Goal: Task Accomplishment & Management: Manage account settings

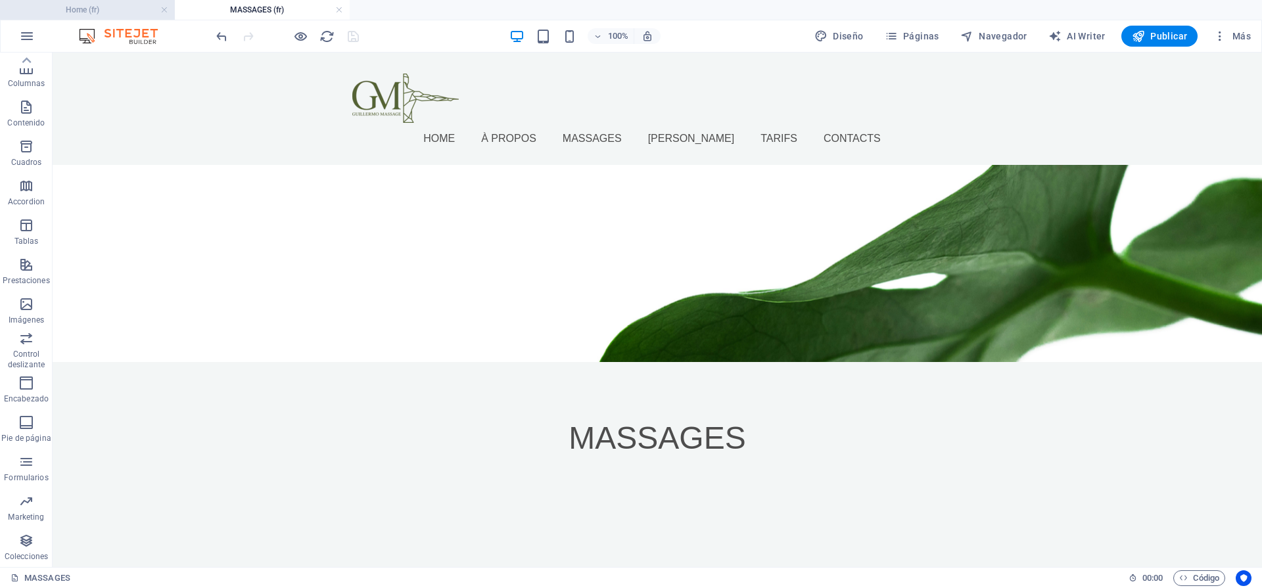
click at [111, 6] on h4 "Home (fr)" at bounding box center [87, 10] width 175 height 14
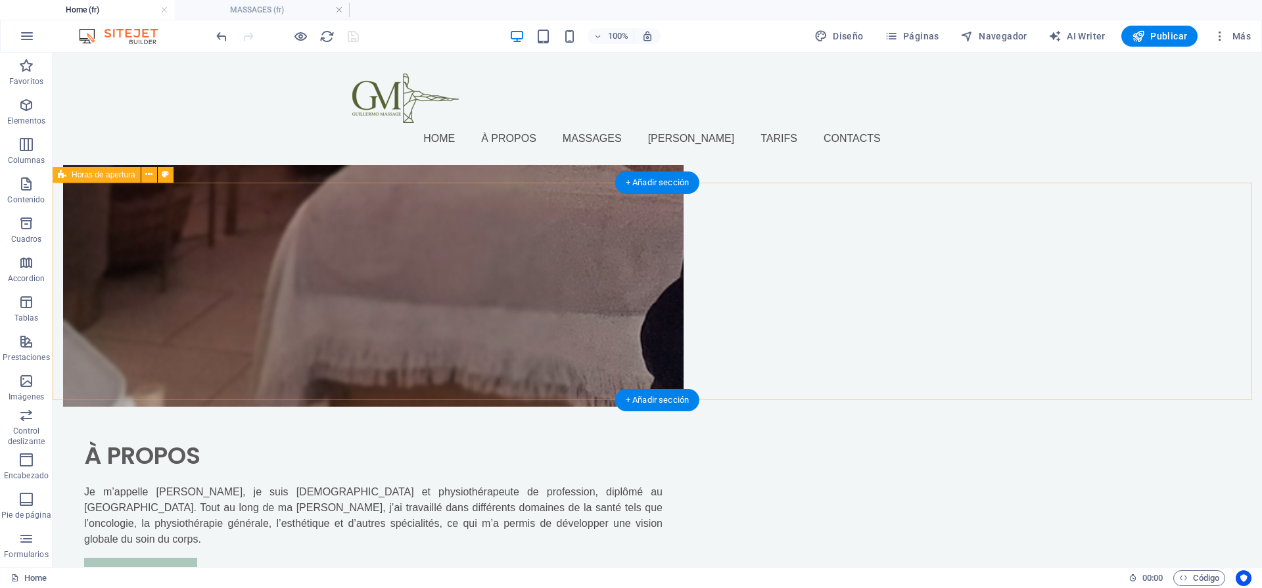
scroll to position [1854, 0]
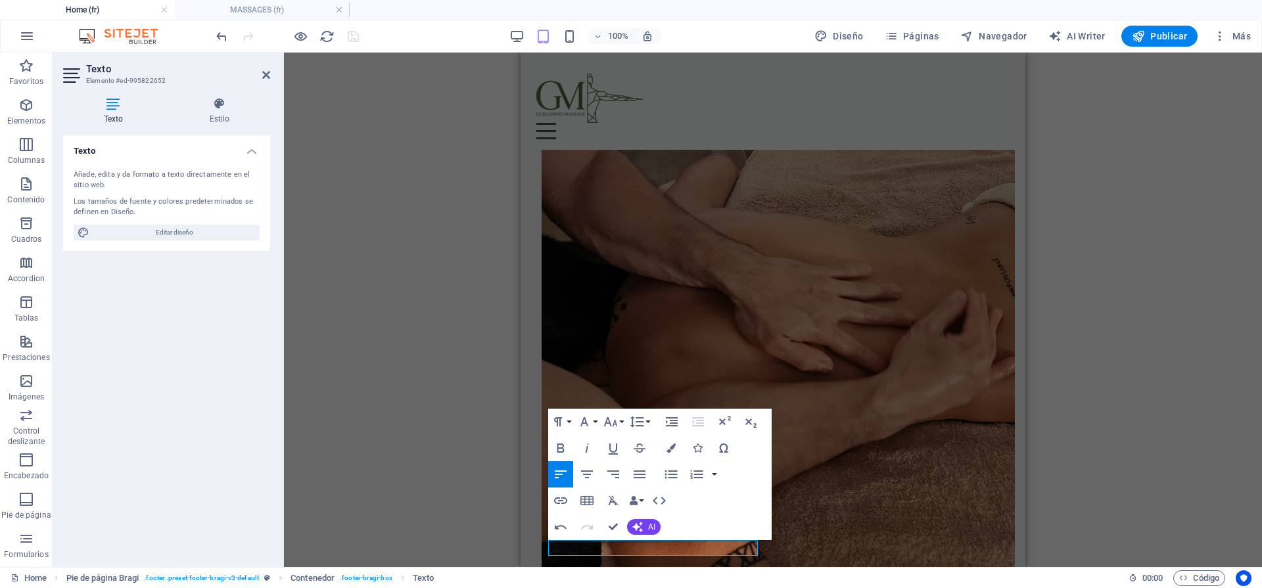
scroll to position [1856, 0]
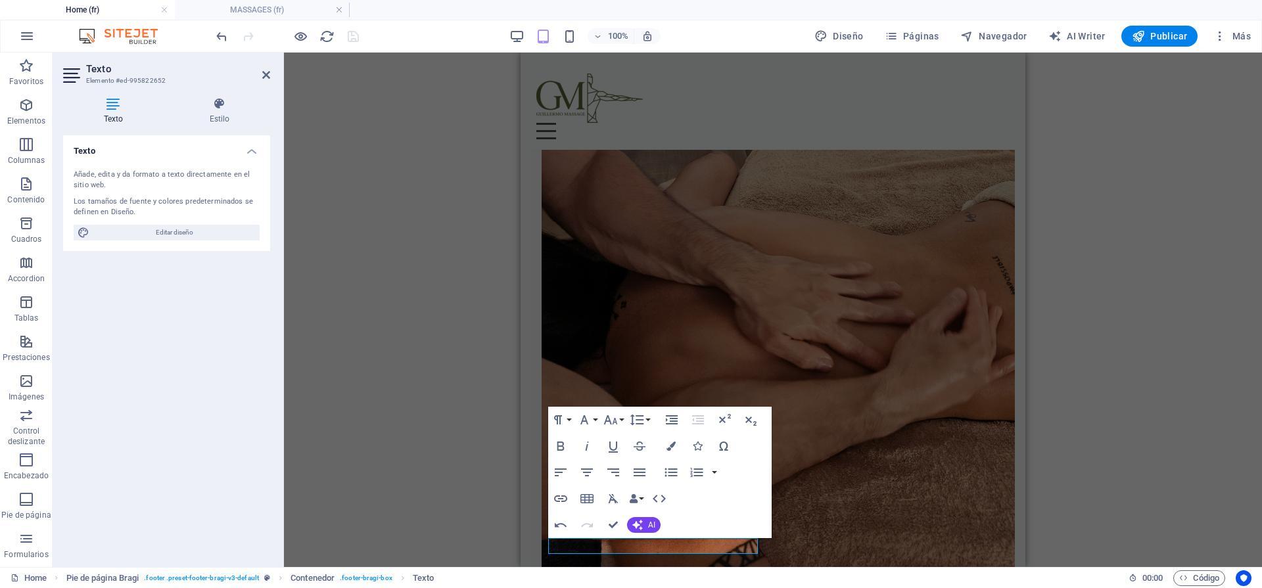
click at [1202, 460] on div "H2 Banner Contenedor Banner Barra de menús Imagen con texto Contenedor Texto Ho…" at bounding box center [773, 310] width 978 height 515
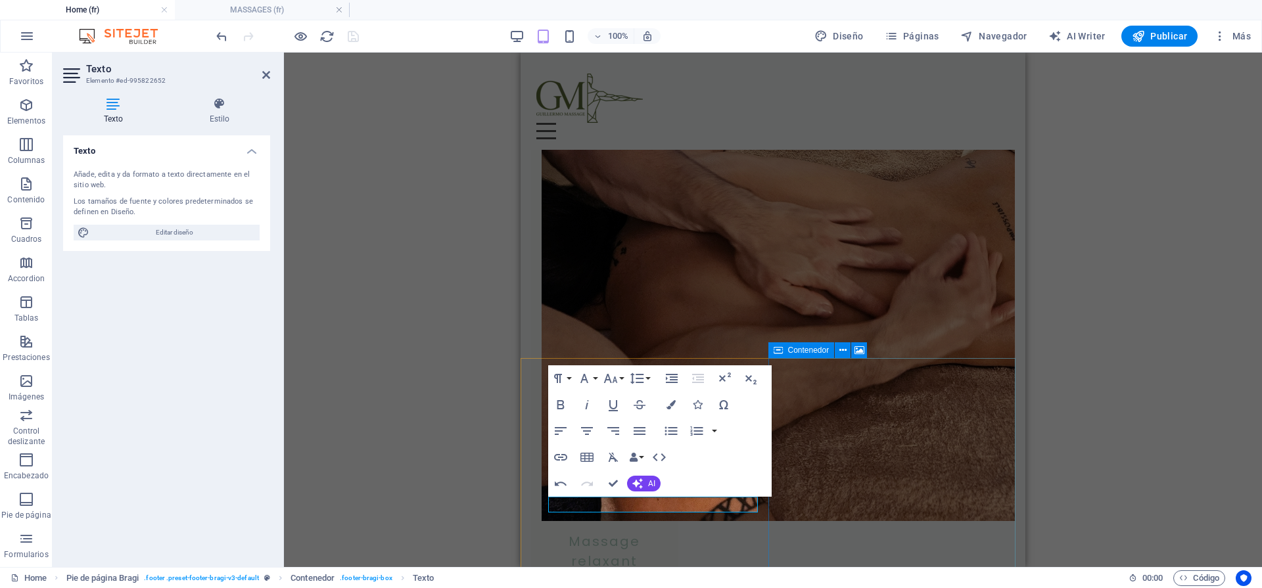
scroll to position [1911, 0]
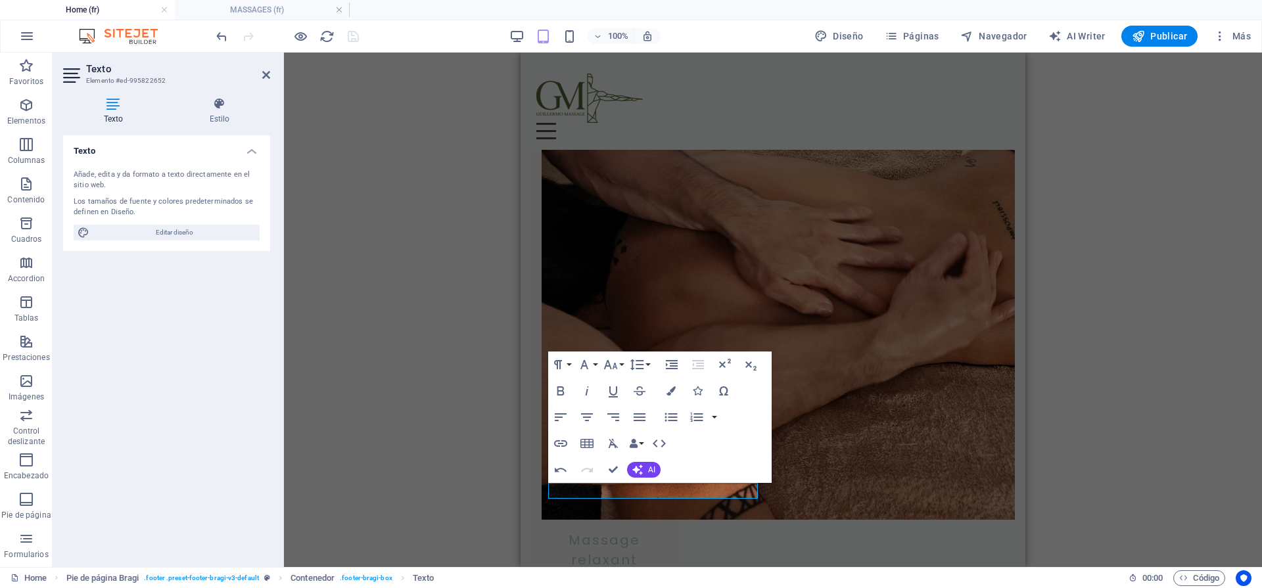
click at [1152, 356] on div "H2 Banner Contenedor Banner Barra de menús Imagen con texto Contenedor Texto Ho…" at bounding box center [773, 310] width 978 height 515
click at [1152, 399] on div "H2 Banner Contenedor Banner Barra de menús Imagen con texto Contenedor Texto Ho…" at bounding box center [773, 310] width 978 height 515
click at [1151, 399] on div "H2 Banner Contenedor Banner Barra de menús Imagen con texto Contenedor Texto Ho…" at bounding box center [773, 310] width 978 height 515
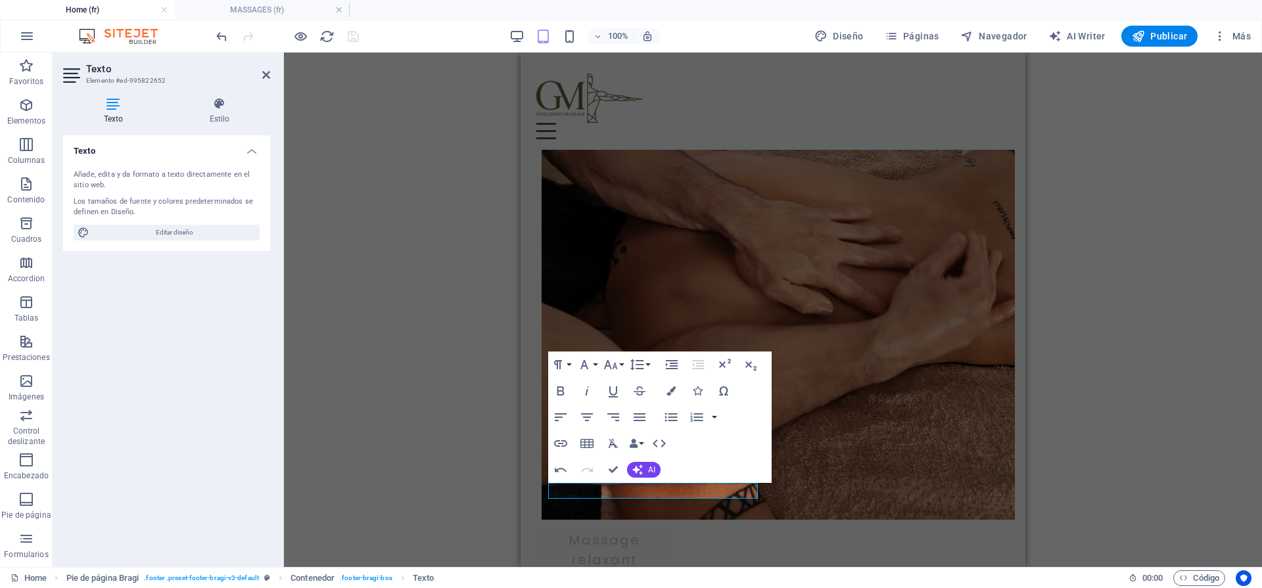
click at [1151, 399] on div "H2 Banner Contenedor Banner Barra de menús Imagen con texto Contenedor Texto Ho…" at bounding box center [773, 310] width 978 height 515
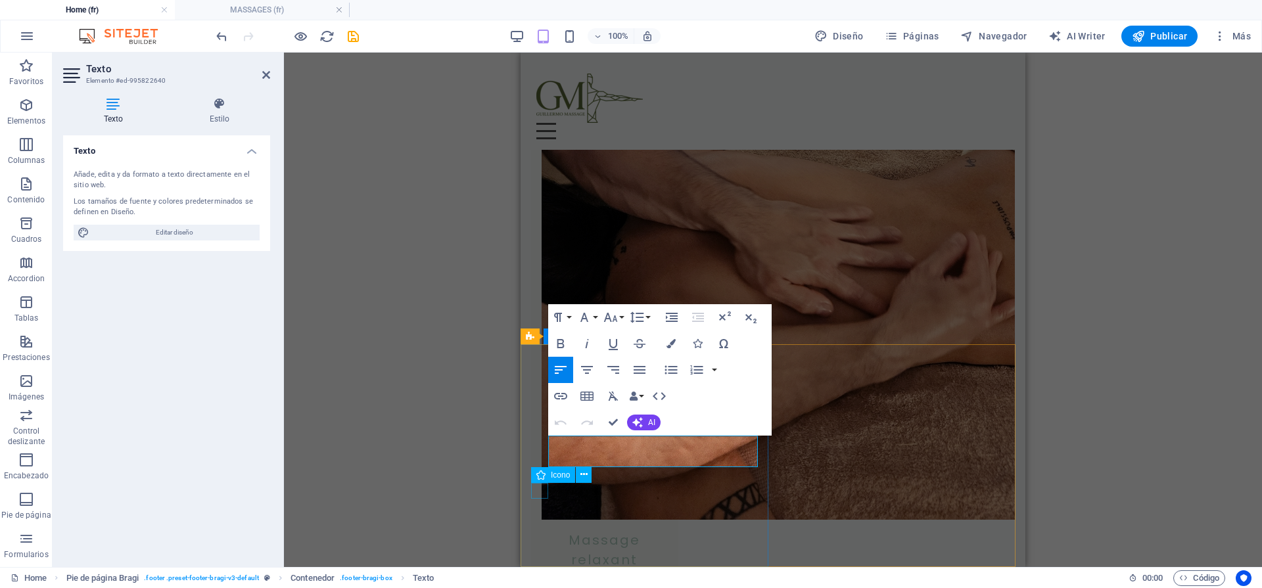
click at [540, 471] on icon at bounding box center [540, 475] width 9 height 16
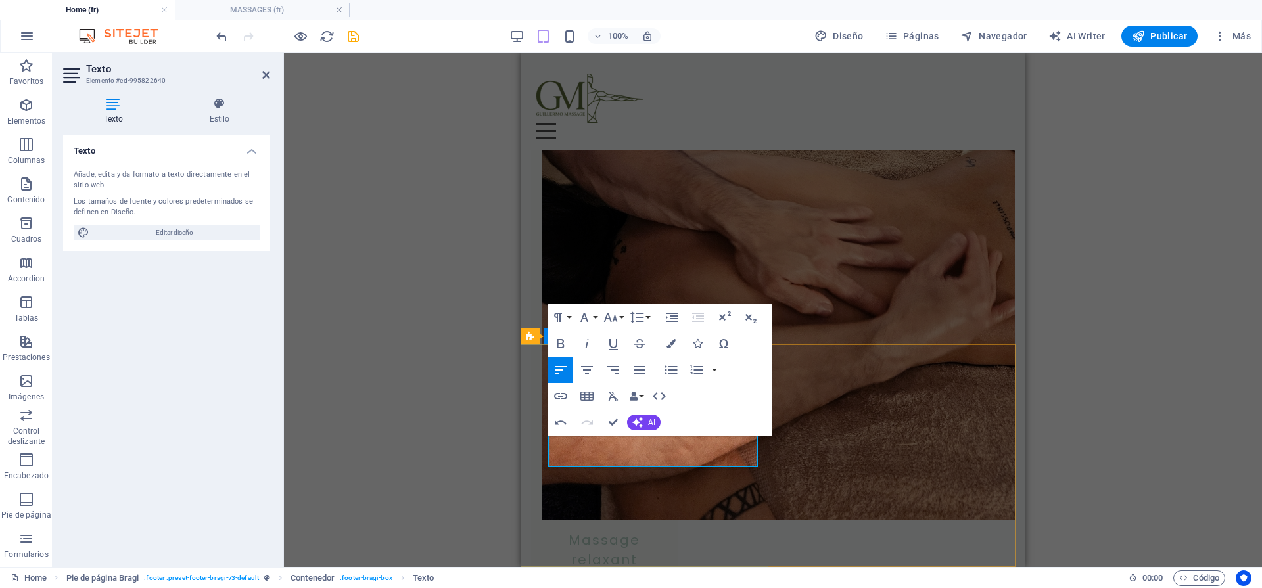
click at [433, 490] on div "H2 Banner Contenedor Banner Barra de menús Imagen con texto Contenedor Texto Ho…" at bounding box center [773, 310] width 978 height 515
drag, startPoint x: 616, startPoint y: 457, endPoint x: 502, endPoint y: 439, distance: 115.8
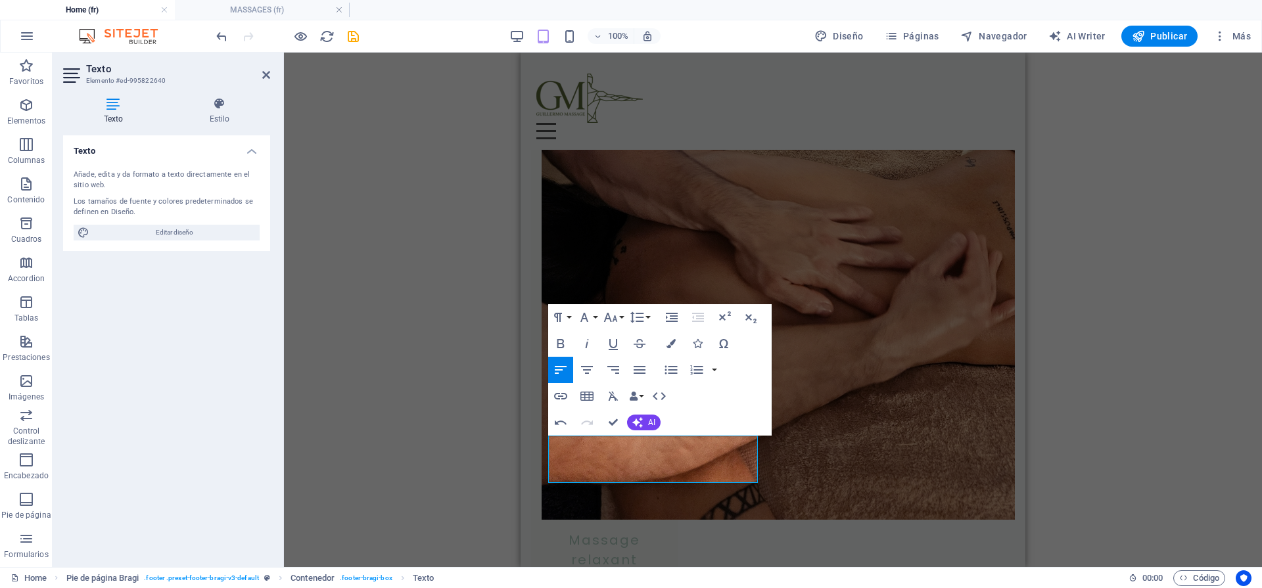
drag, startPoint x: 646, startPoint y: 475, endPoint x: 544, endPoint y: 442, distance: 107.3
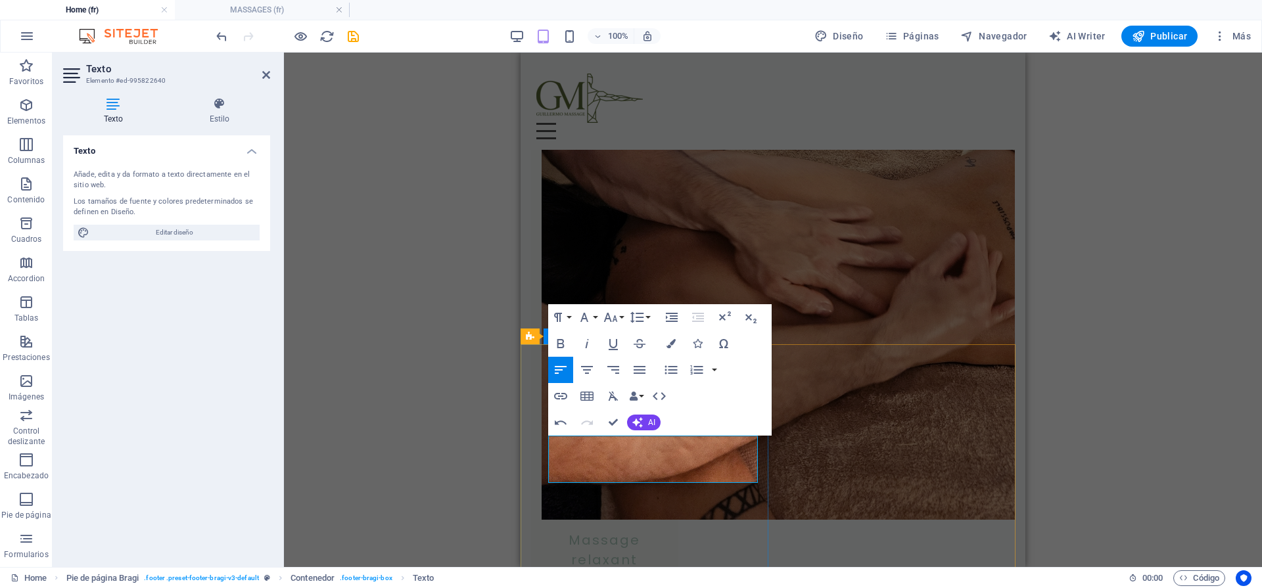
click at [1162, 275] on div "H2 Banner Contenedor Banner Barra de menús Imagen con texto Contenedor Texto Ho…" at bounding box center [773, 310] width 978 height 515
click at [1222, 48] on div "100% Diseño Páginas Navegador AI Writer Publicar Más" at bounding box center [631, 36] width 1261 height 32
click at [1227, 39] on icon "button" at bounding box center [1220, 36] width 13 height 13
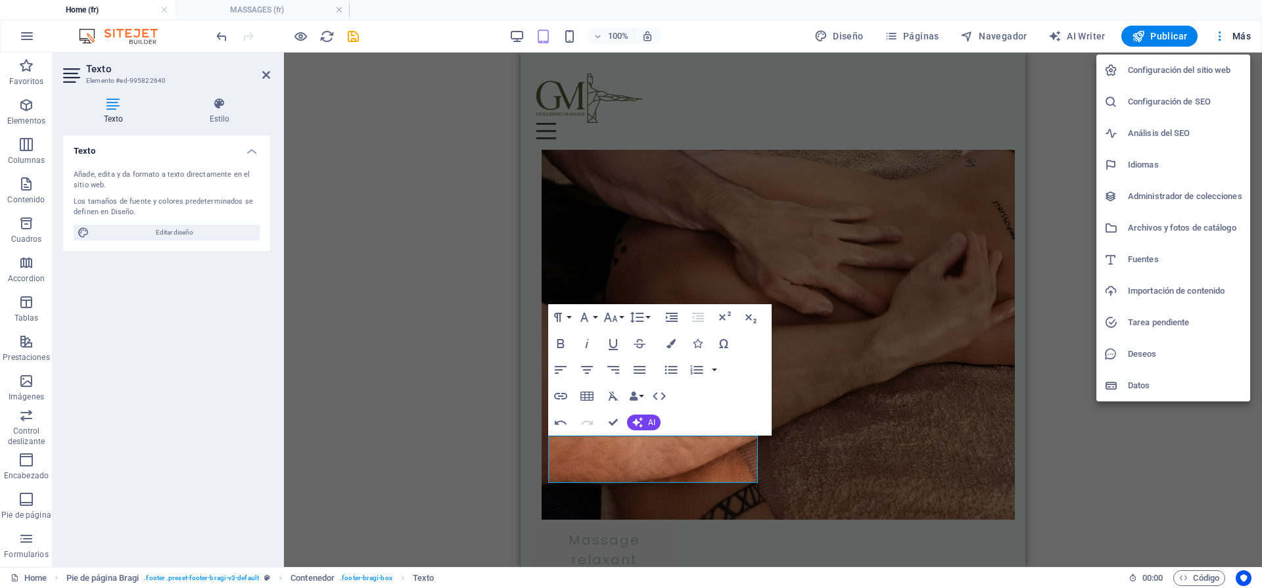
click at [1145, 387] on h6 "Datos" at bounding box center [1185, 386] width 114 height 16
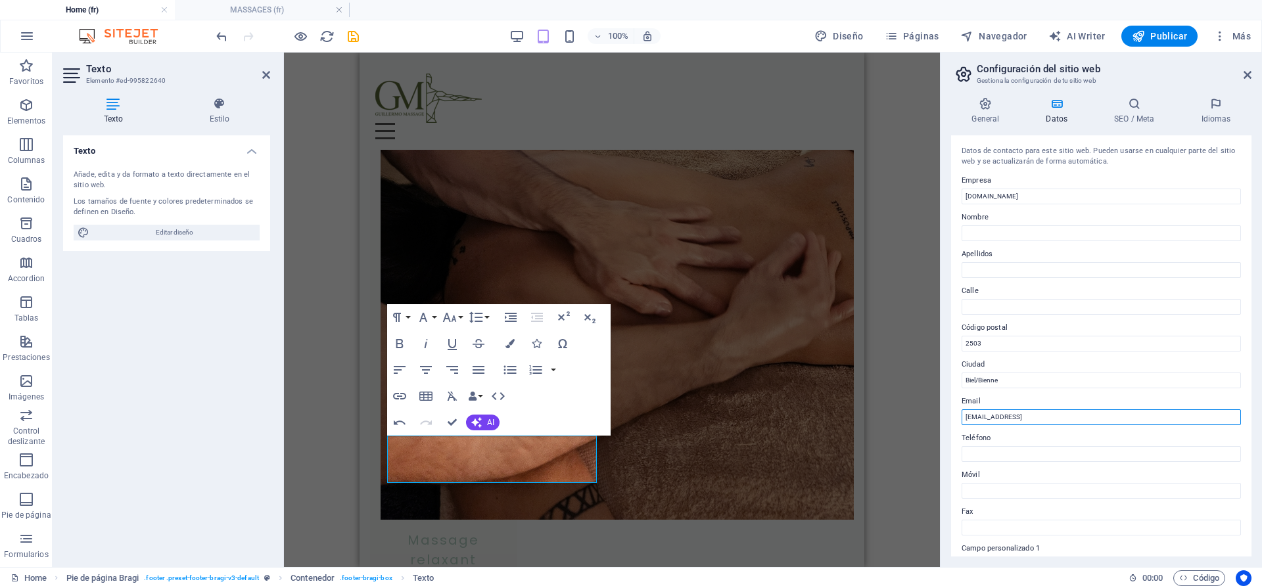
drag, startPoint x: 1481, startPoint y: 469, endPoint x: 861, endPoint y: 427, distance: 622.0
drag, startPoint x: 1117, startPoint y: 419, endPoint x: 922, endPoint y: 423, distance: 195.3
click at [922, 423] on div "Home (fr) MASSAGES (fr) Favoritos Elementos Columnas Contenido Cuadros Accordio…" at bounding box center [631, 310] width 1262 height 515
type input "[EMAIL_ADDRESS][PERSON_NAME][DOMAIN_NAME]"
type input "[PHONE_NUMBER]"
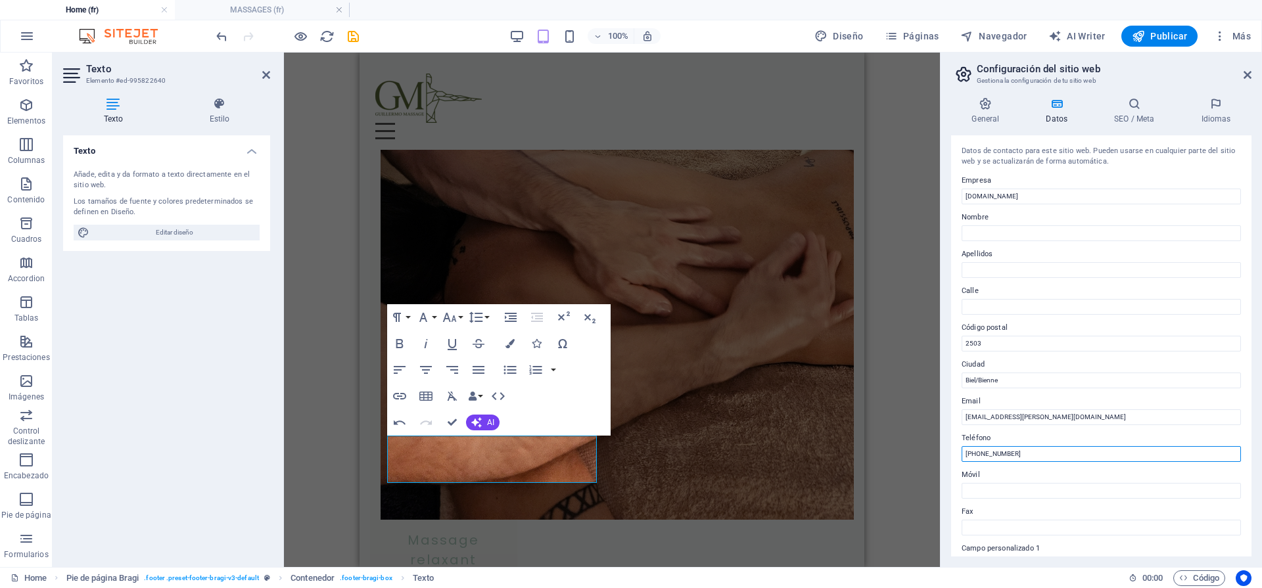
drag, startPoint x: 1008, startPoint y: 458, endPoint x: 907, endPoint y: 456, distance: 100.6
click at [907, 456] on div "Home (fr) MASSAGES (fr) Favoritos Elementos Columnas Contenido Cuadros Accordio…" at bounding box center [631, 310] width 1262 height 515
click at [1012, 492] on input "Móvil" at bounding box center [1101, 491] width 279 height 16
paste input "[PHONE_NUMBER]"
type input "[PHONE_NUMBER]"
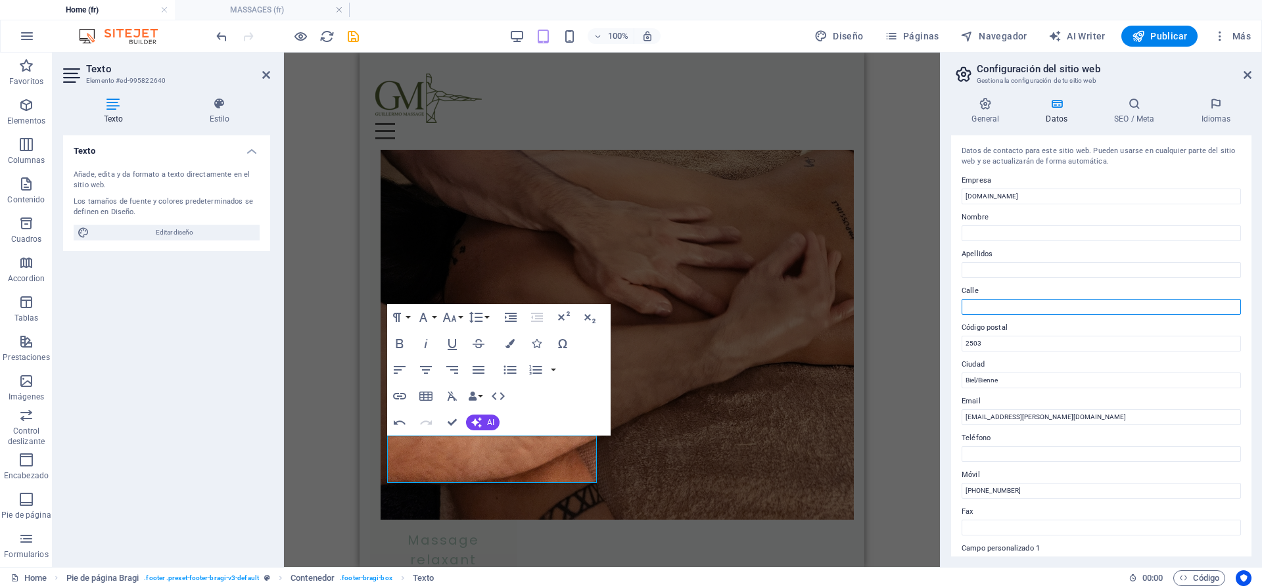
click at [1016, 309] on input "Calle" at bounding box center [1101, 307] width 279 height 16
type input "[PERSON_NAME][STREET_ADDRESS]"
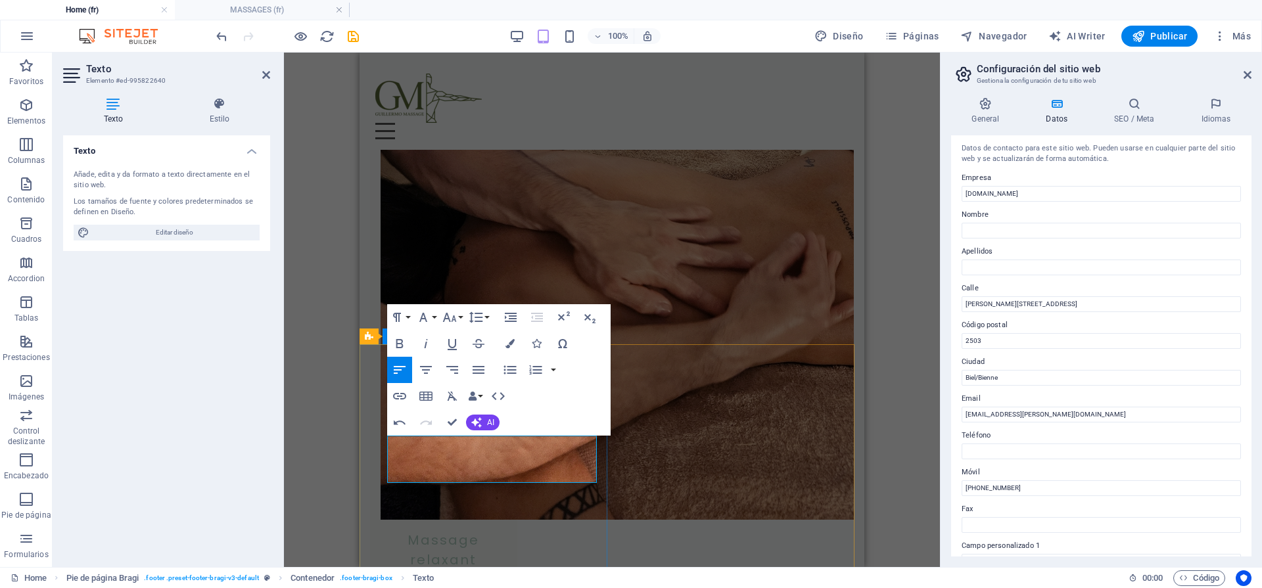
drag, startPoint x: 548, startPoint y: 478, endPoint x: 388, endPoint y: 446, distance: 163.6
click at [1088, 299] on input "[PERSON_NAME][STREET_ADDRESS]" at bounding box center [1101, 304] width 279 height 16
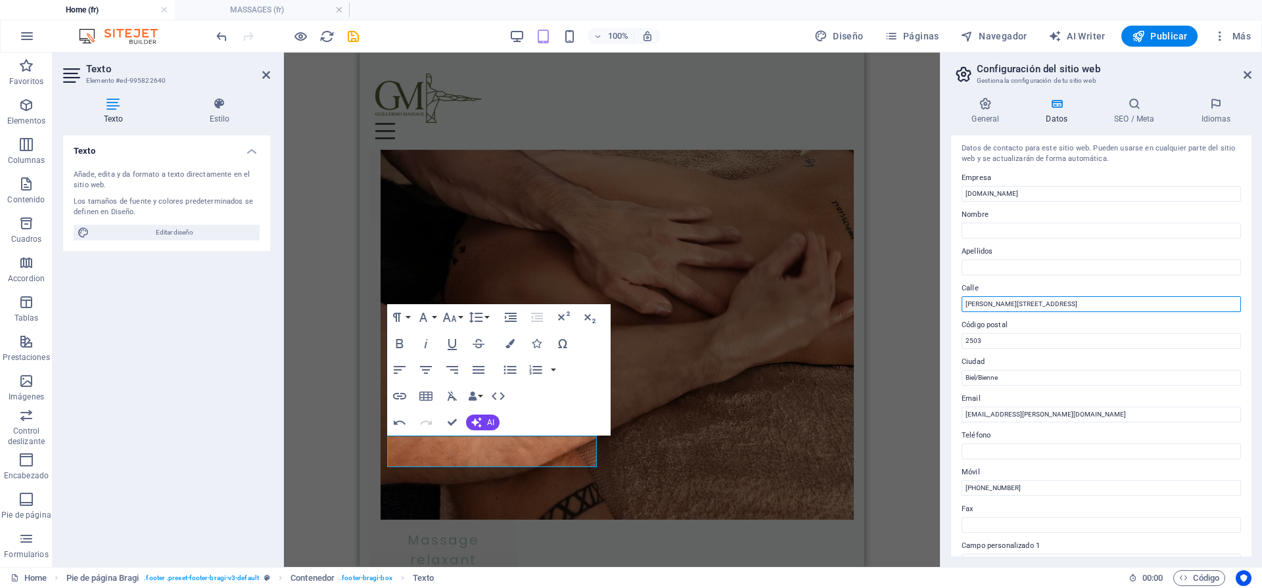
click at [1088, 299] on input "[PERSON_NAME][STREET_ADDRESS]" at bounding box center [1101, 304] width 279 height 16
drag, startPoint x: 1491, startPoint y: 358, endPoint x: 796, endPoint y: 302, distance: 697.1
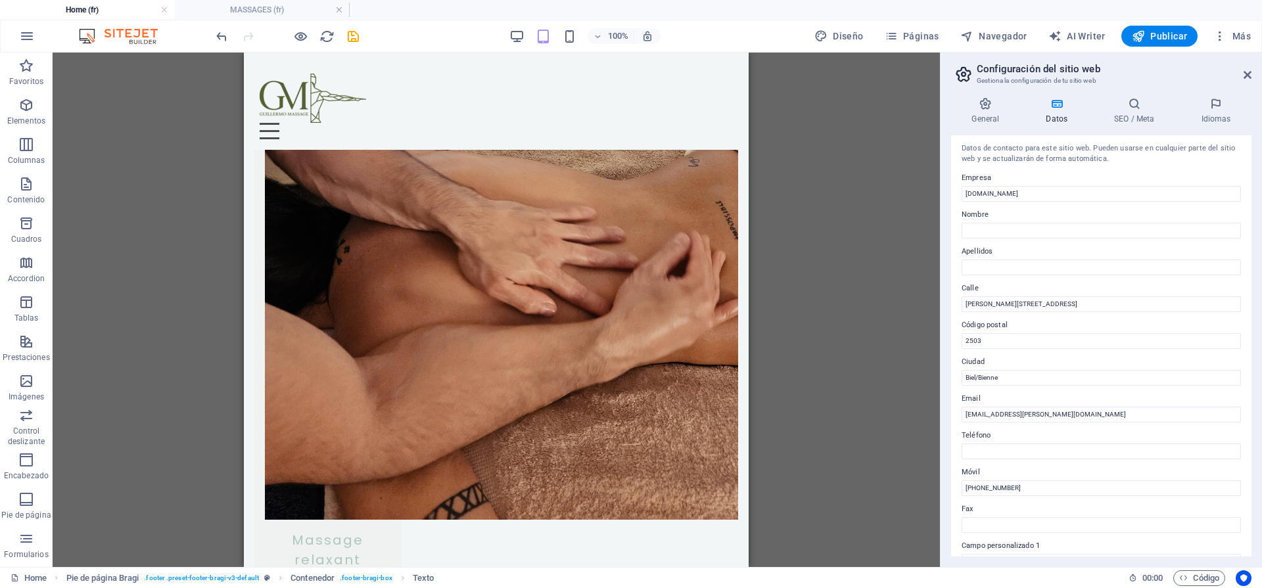
scroll to position [1895, 0]
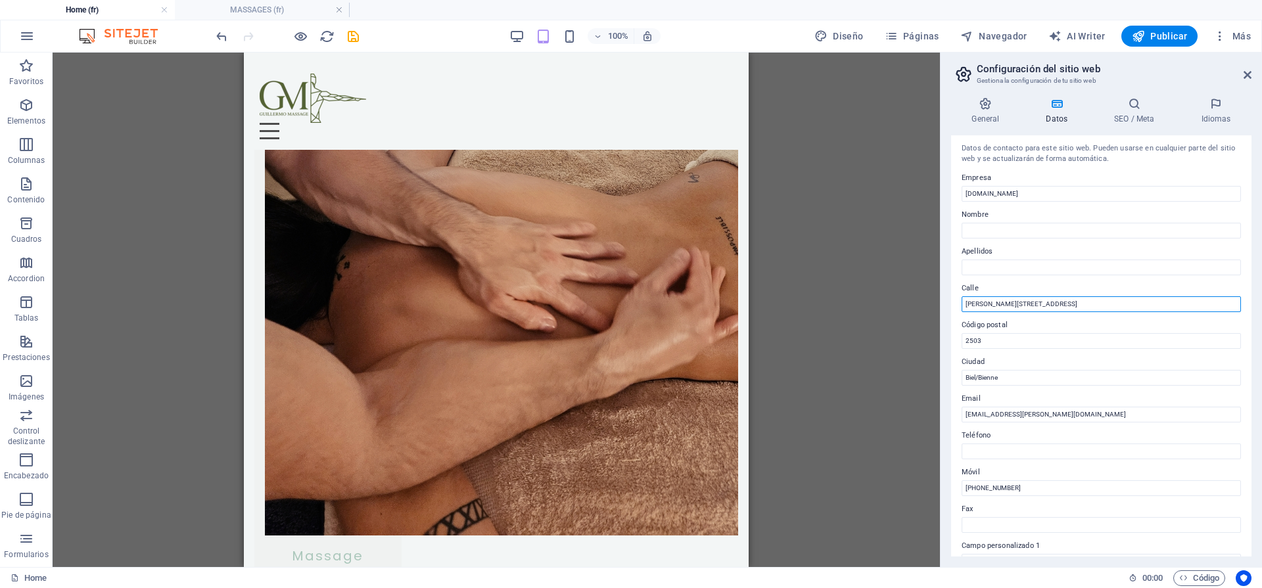
click at [1164, 303] on input "[PERSON_NAME][STREET_ADDRESS]" at bounding box center [1101, 304] width 279 height 16
drag, startPoint x: 1164, startPoint y: 303, endPoint x: 918, endPoint y: 296, distance: 245.9
click at [918, 296] on div "Home (fr) MASSAGES (fr) Favoritos Elementos Columnas Contenido Cuadros Accordio…" at bounding box center [631, 310] width 1262 height 515
click at [1011, 304] on input "Calle" at bounding box center [1101, 304] width 279 height 16
paste input "[PERSON_NAME][STREET_ADDRESS]"
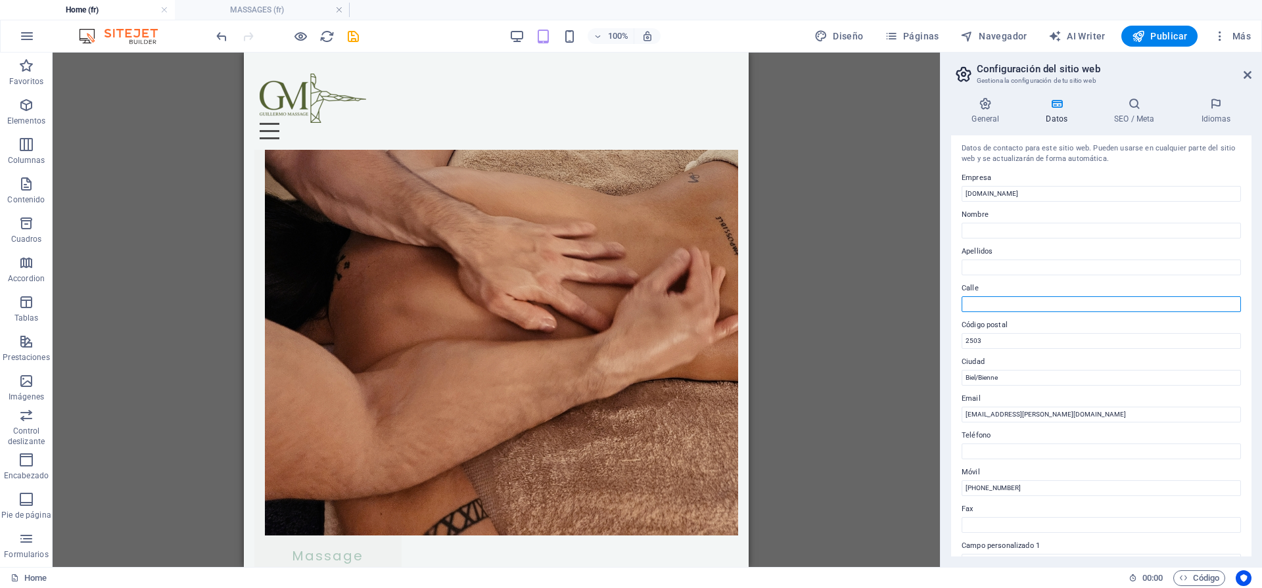
type input "[PERSON_NAME][STREET_ADDRESS]"
click at [896, 481] on div "H2 Banner Contenedor Banner Barra de menús Imagen con texto Contenedor Texto Ho…" at bounding box center [496, 310] width 887 height 515
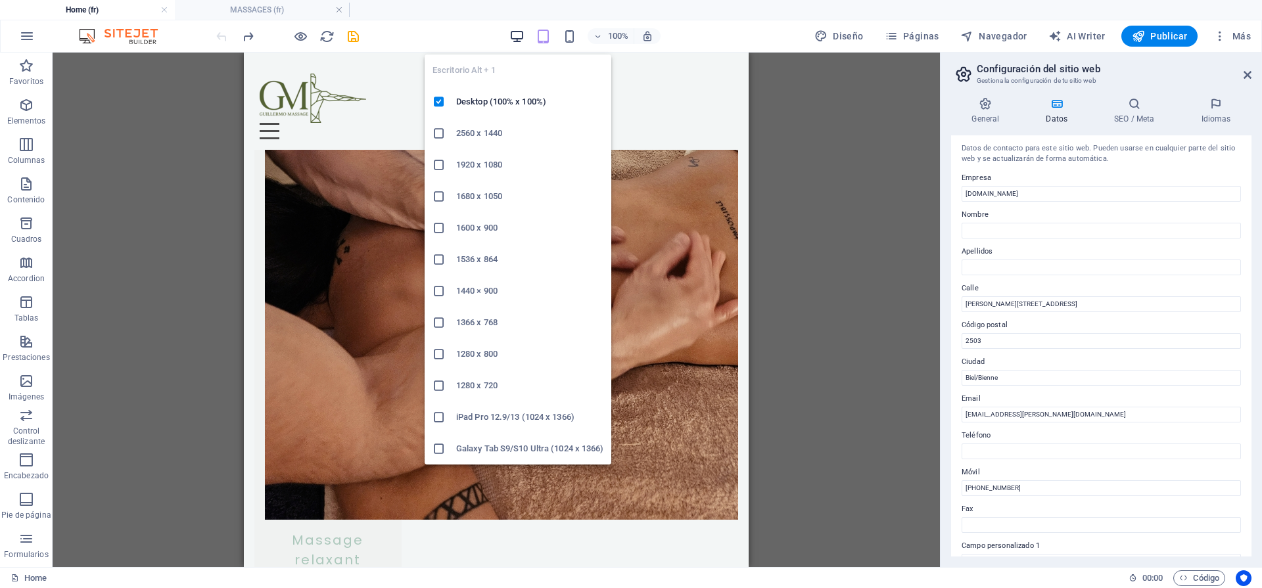
click at [517, 36] on icon "button" at bounding box center [516, 36] width 15 height 15
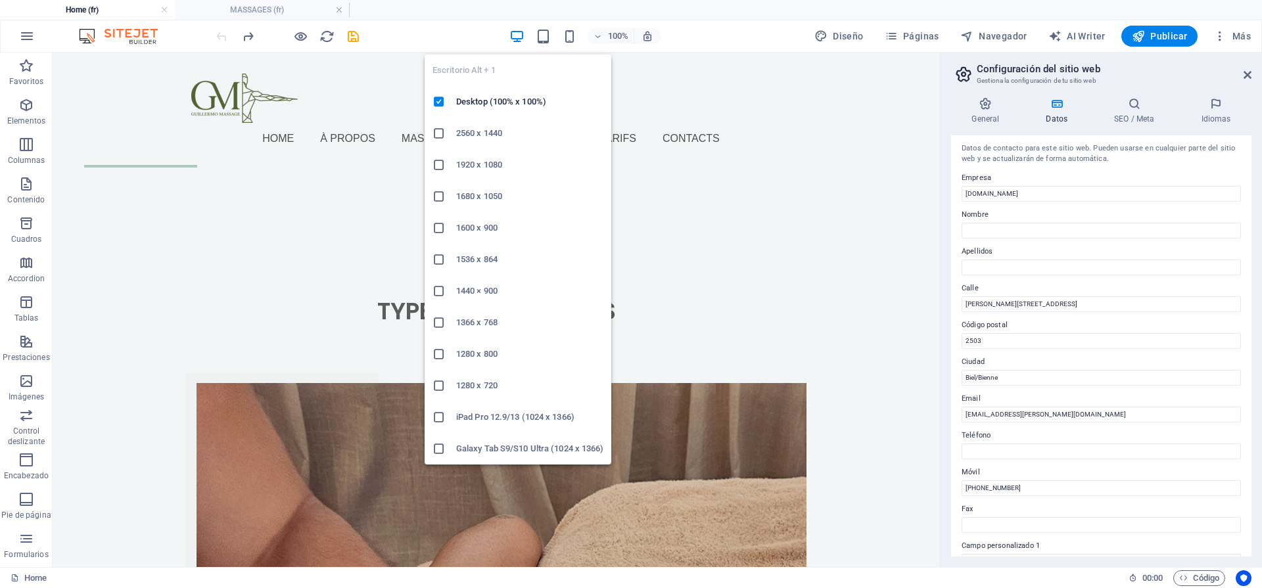
scroll to position [1854, 0]
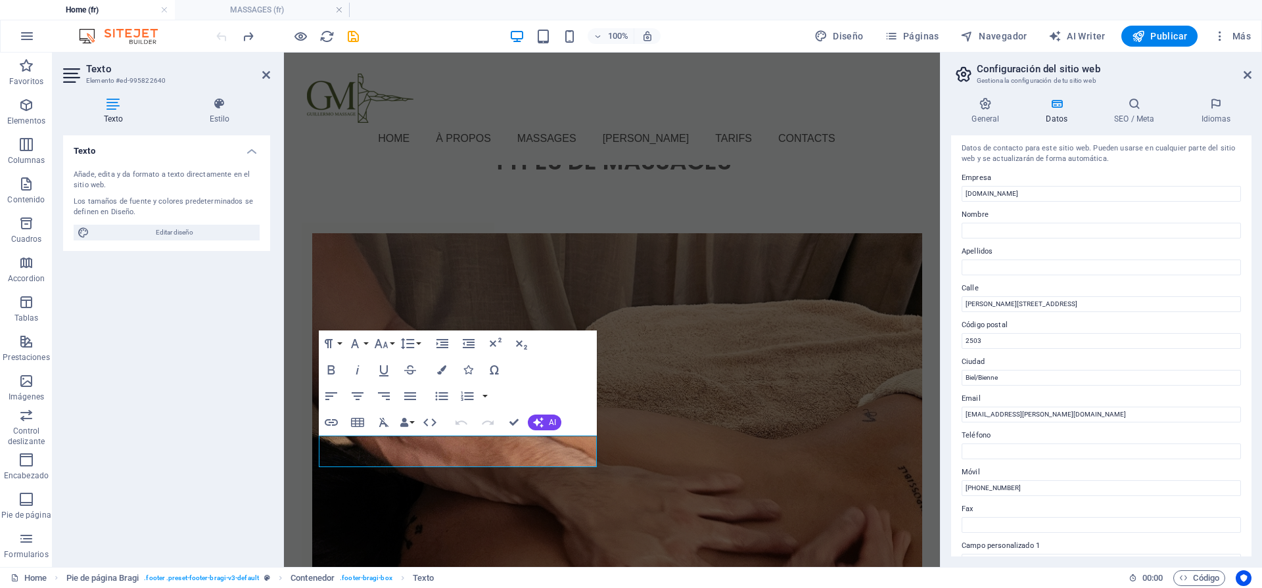
click at [247, 452] on div "Texto Añade, edita y da formato a texto directamente en el sitio web. Los tamañ…" at bounding box center [166, 345] width 207 height 421
click at [1126, 302] on input "[PERSON_NAME][STREET_ADDRESS]" at bounding box center [1101, 304] width 279 height 16
drag, startPoint x: 1422, startPoint y: 358, endPoint x: 818, endPoint y: 304, distance: 605.8
type input "[PERSON_NAME][STREET_ADDRESS]"
drag, startPoint x: 1126, startPoint y: 306, endPoint x: 985, endPoint y: 300, distance: 141.5
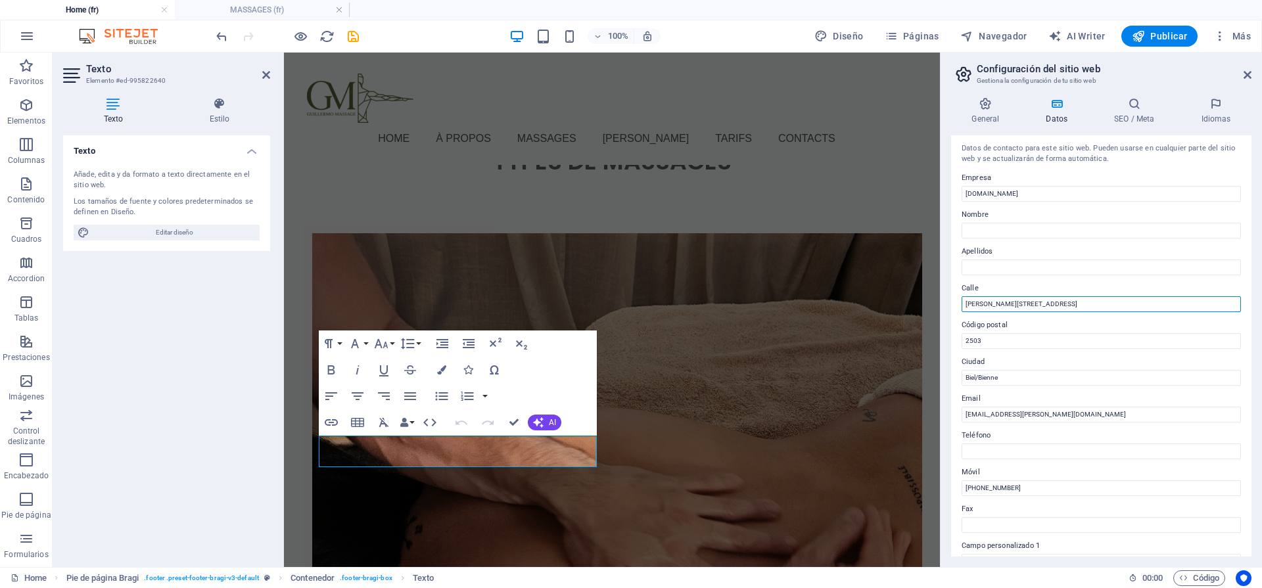
click at [985, 300] on input "[PERSON_NAME][STREET_ADDRESS]" at bounding box center [1101, 304] width 279 height 16
click at [1025, 488] on input "[PHONE_NUMBER]" at bounding box center [1101, 489] width 279 height 16
drag, startPoint x: 1031, startPoint y: 487, endPoint x: 952, endPoint y: 485, distance: 78.9
click at [952, 485] on div "Datos de contacto para este sitio web. Pueden usarse en cualquier parte del sit…" at bounding box center [1101, 345] width 300 height 421
click at [1016, 450] on input "Teléfono" at bounding box center [1101, 452] width 279 height 16
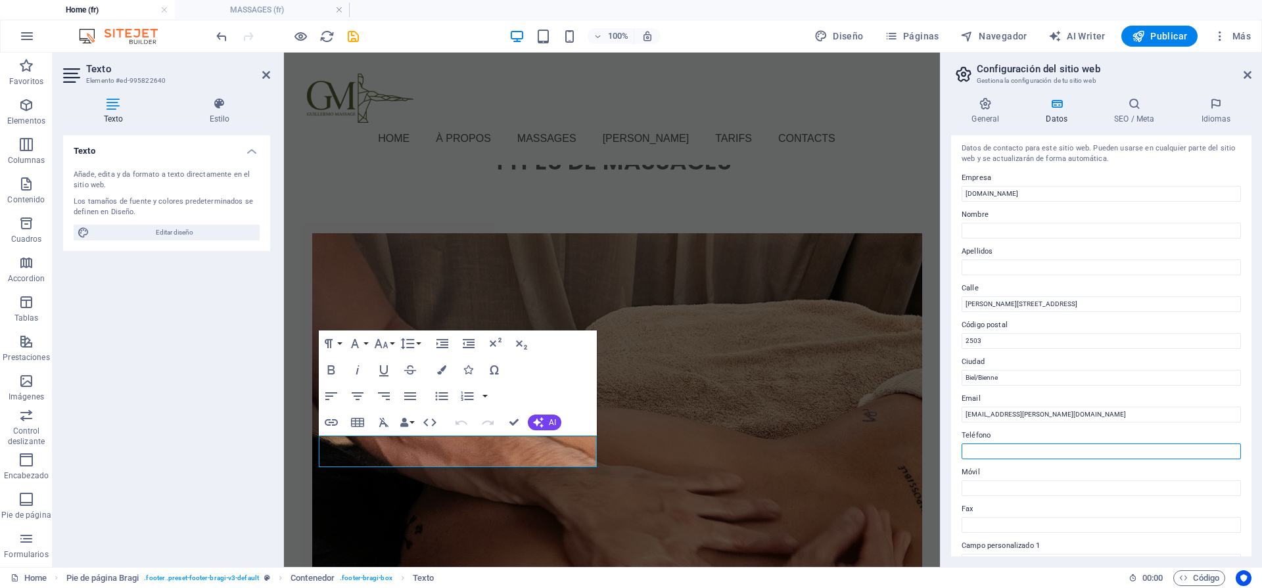
paste input "[PHONE_NUMBER]"
type input "[PHONE_NUMBER]"
click at [998, 492] on input "Móvil" at bounding box center [1101, 489] width 279 height 16
click at [1054, 260] on input "Apellidos" at bounding box center [1101, 268] width 279 height 16
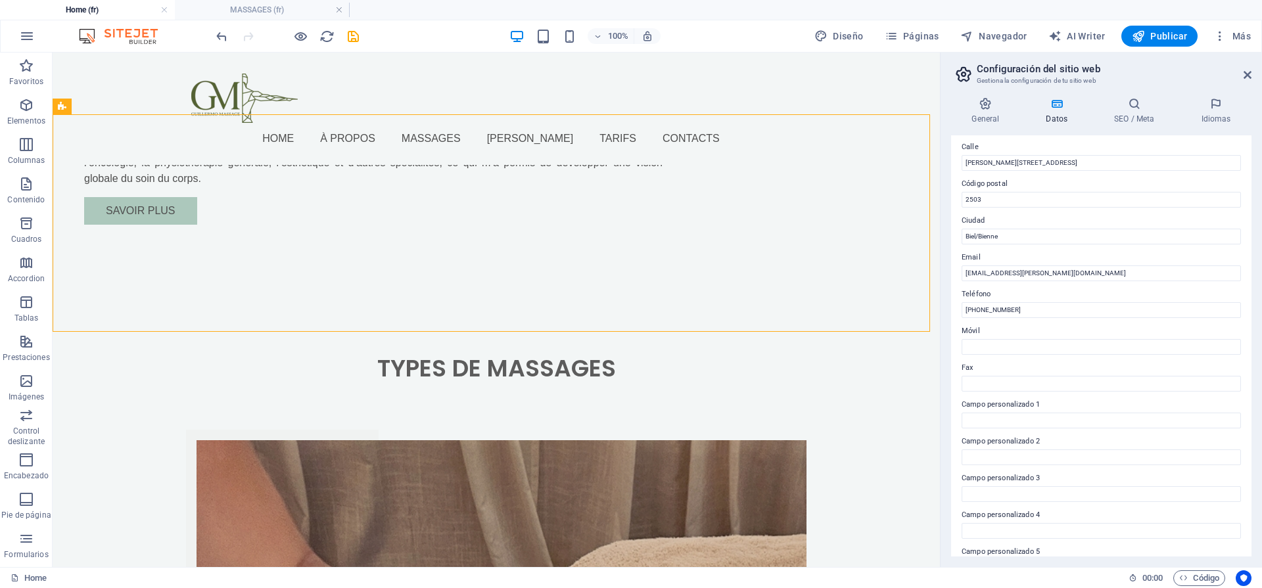
scroll to position [210, 0]
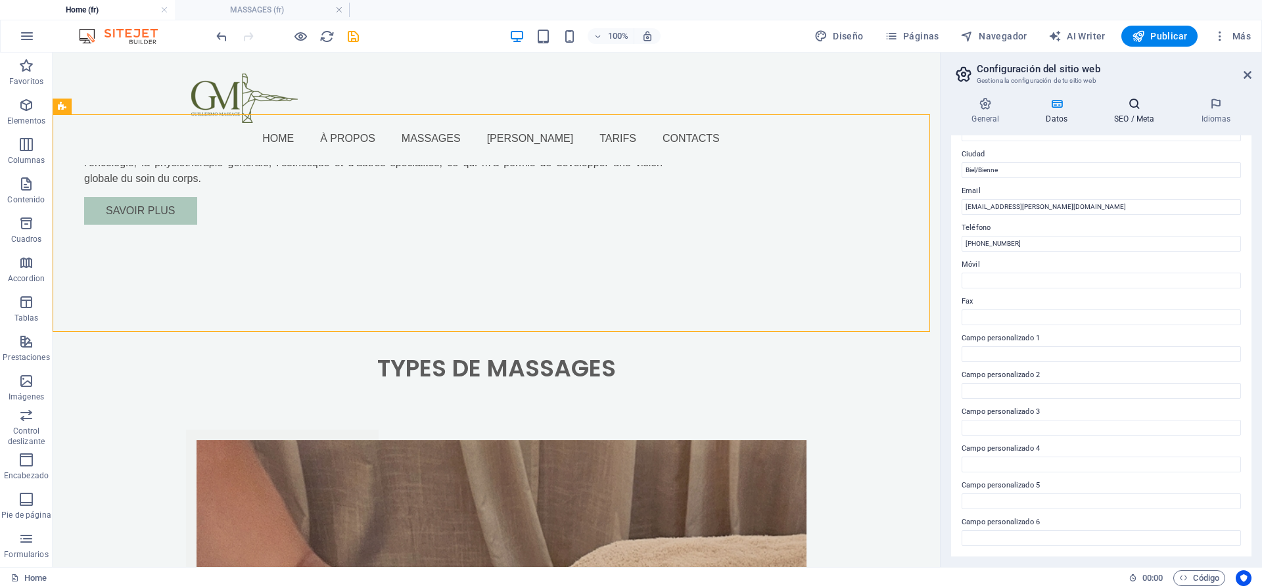
click at [1140, 115] on h4 "SEO / Meta" at bounding box center [1137, 111] width 87 height 28
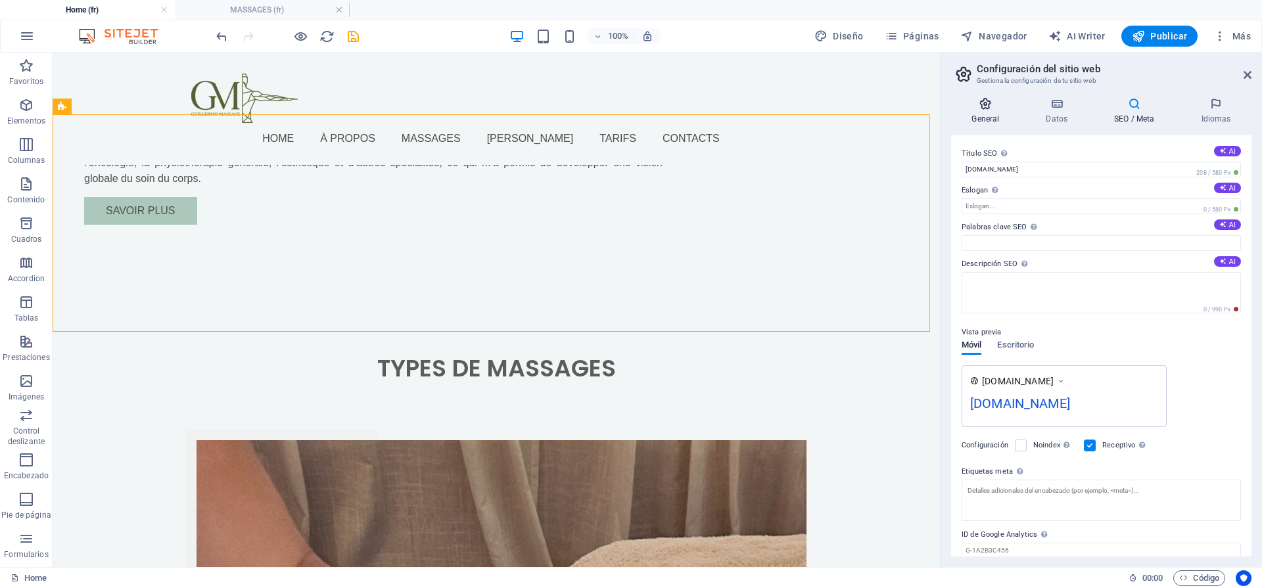
click at [1004, 113] on h4 "General" at bounding box center [988, 111] width 74 height 28
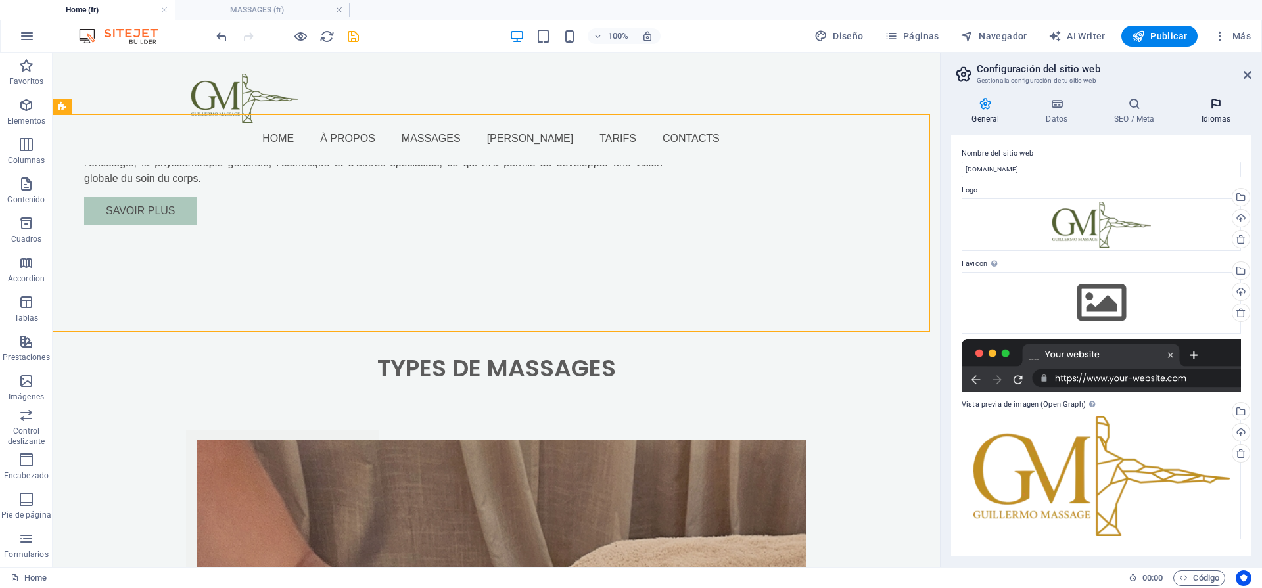
click at [1228, 114] on h4 "Idiomas" at bounding box center [1216, 111] width 71 height 28
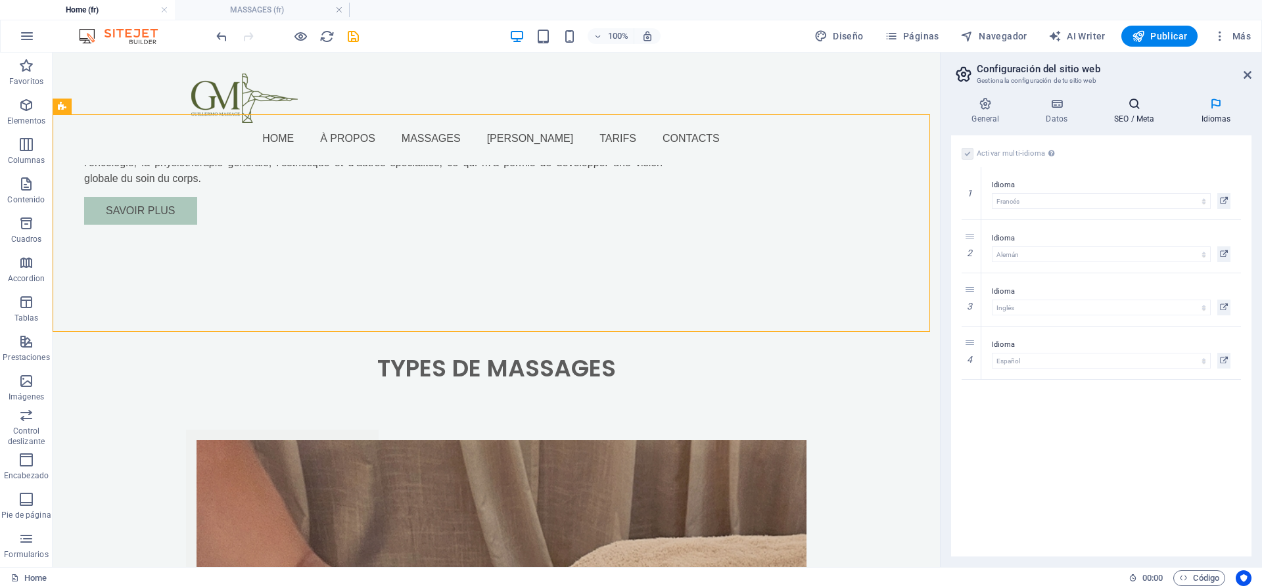
click at [1111, 113] on h4 "SEO / Meta" at bounding box center [1137, 111] width 87 height 28
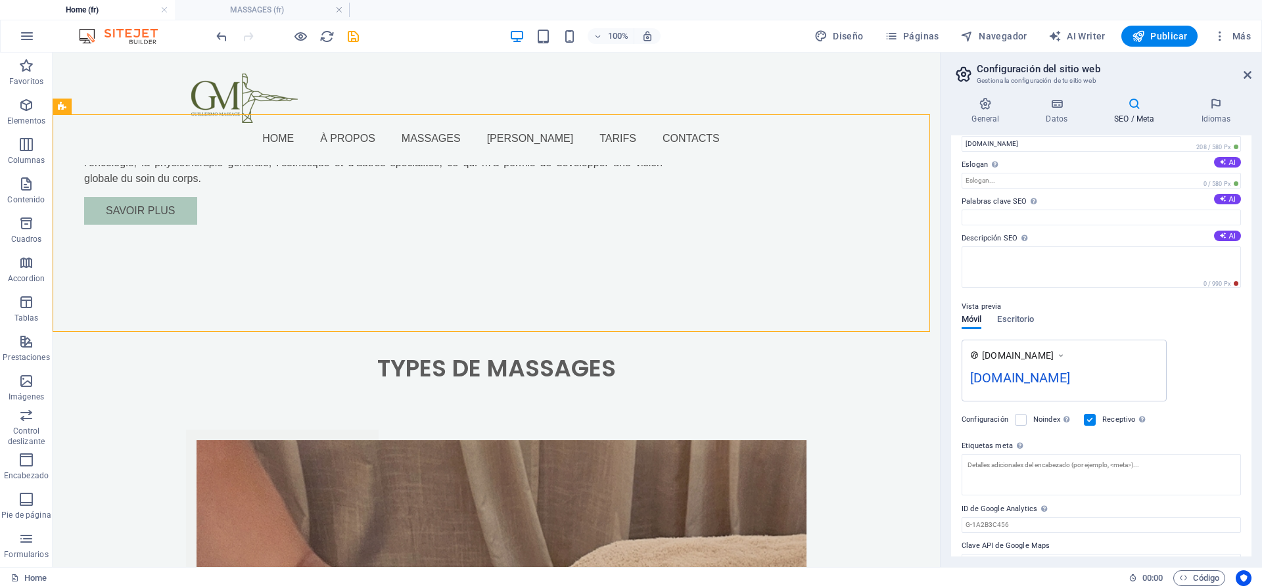
scroll to position [0, 0]
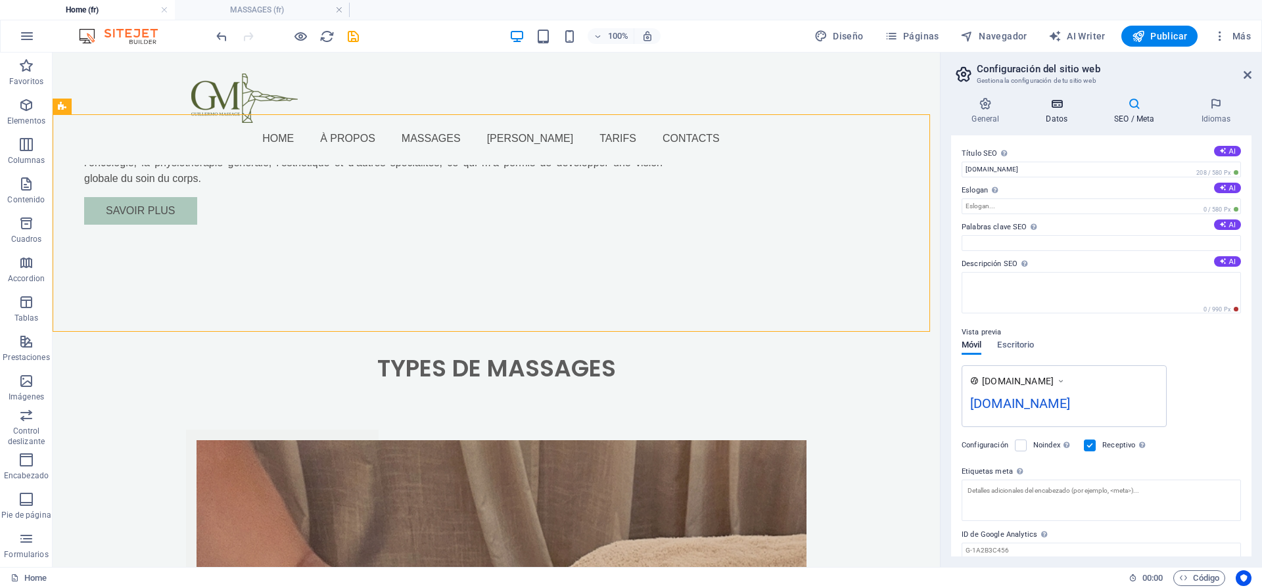
click at [1046, 105] on icon at bounding box center [1057, 103] width 63 height 13
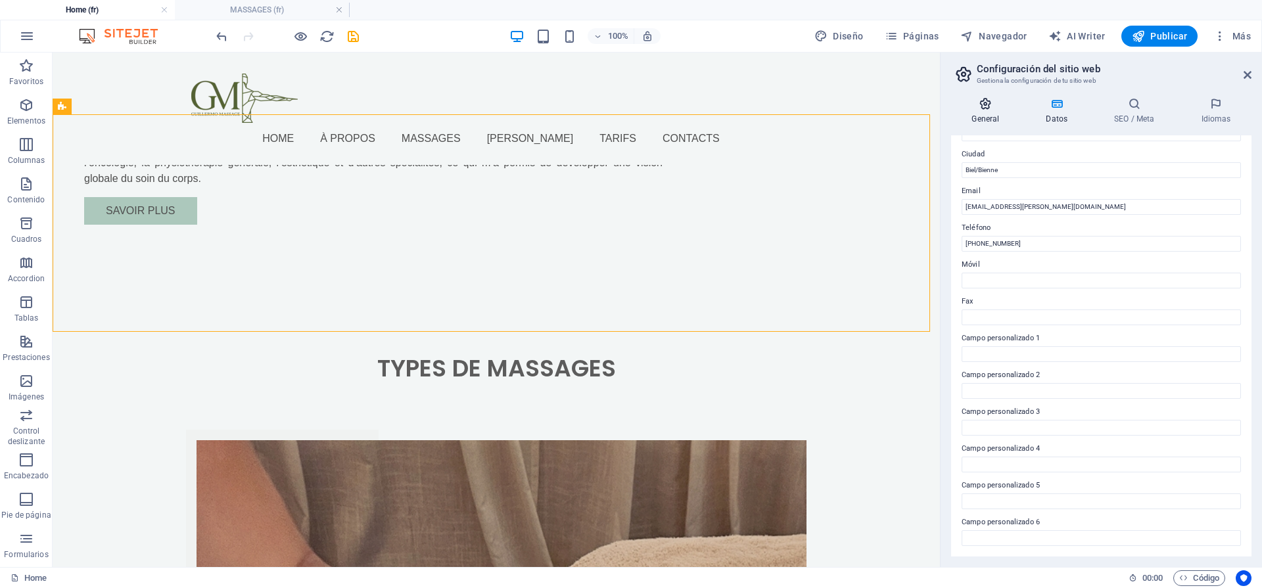
click at [986, 113] on h4 "General" at bounding box center [988, 111] width 74 height 28
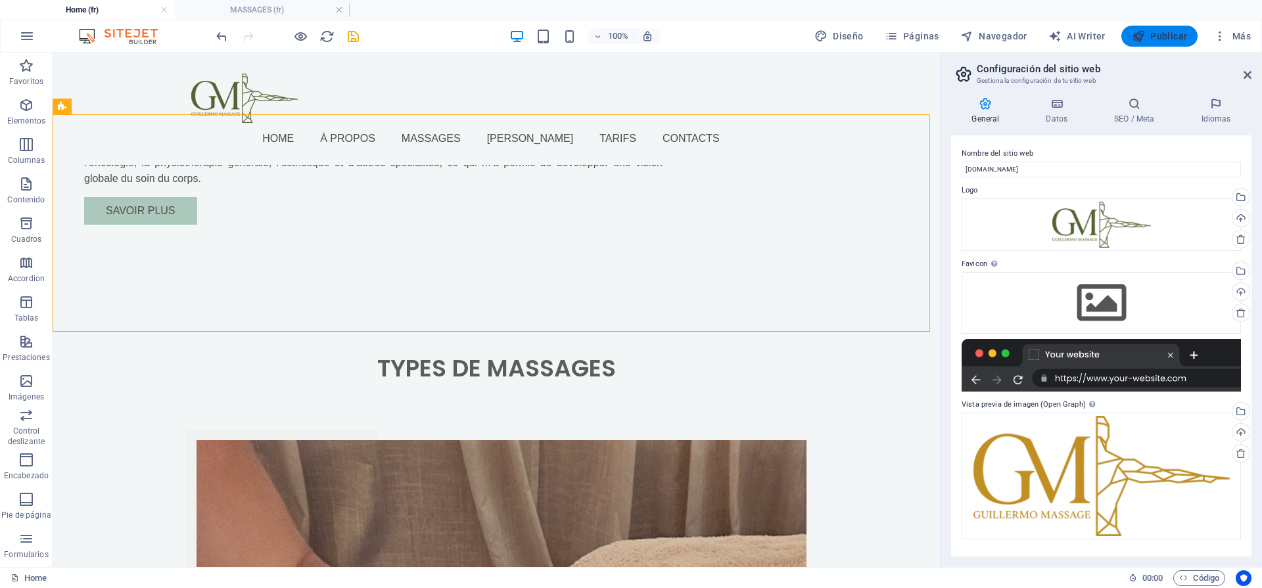
click at [1170, 37] on span "Publicar" at bounding box center [1160, 36] width 56 height 13
